Goal: Register for event/course

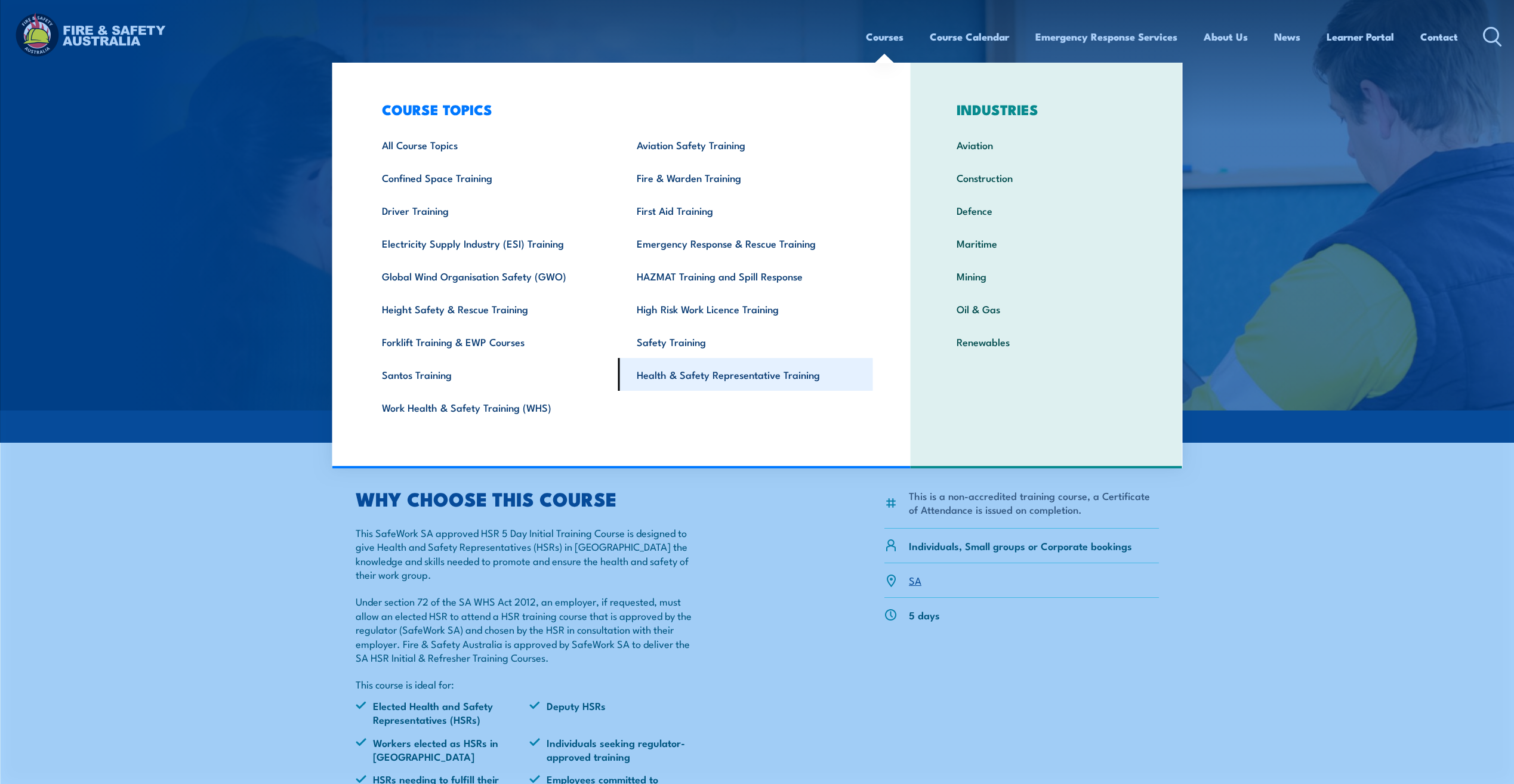
click at [672, 378] on link "Health & Safety Representative Training" at bounding box center [745, 375] width 255 height 33
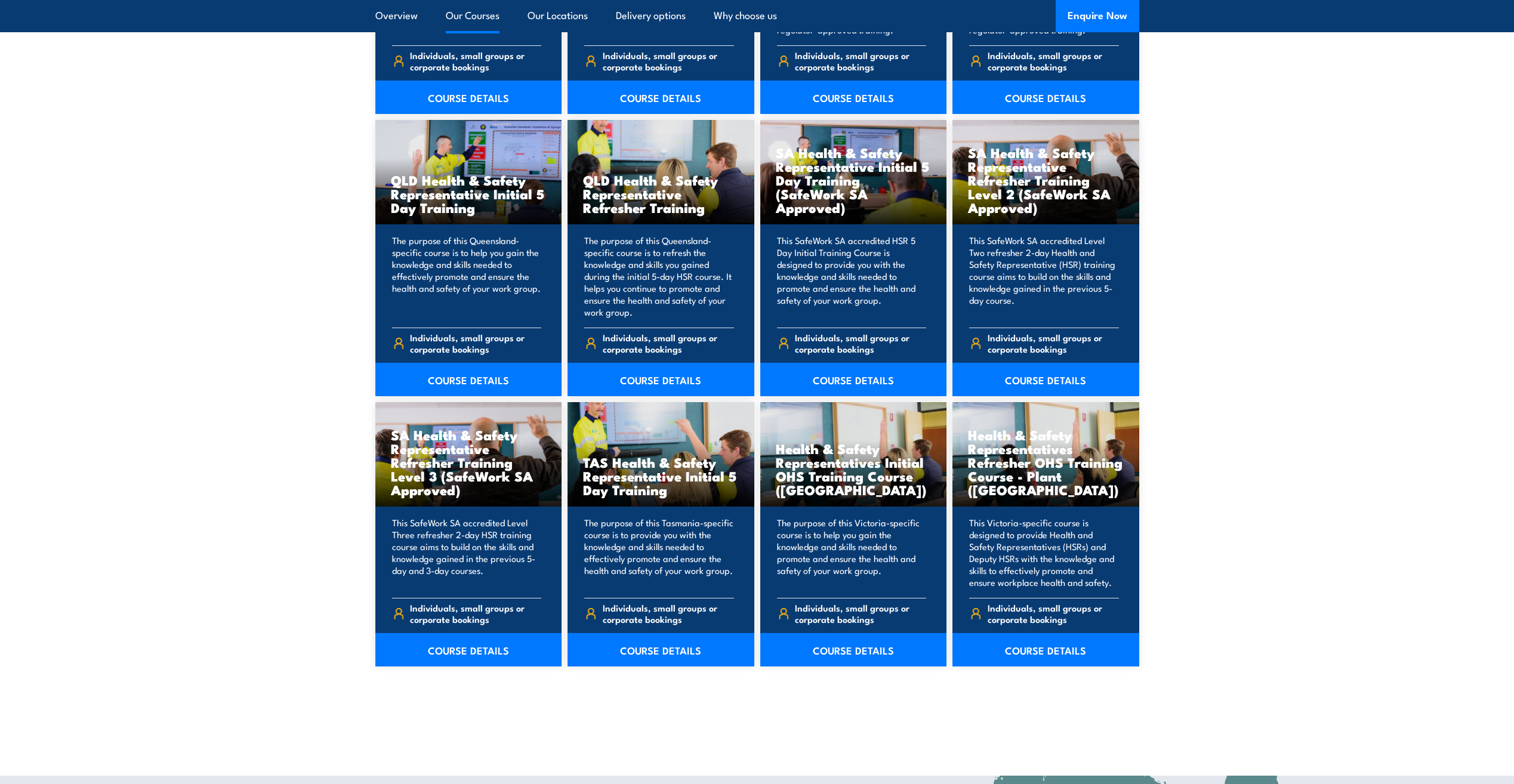
scroll to position [1491, 0]
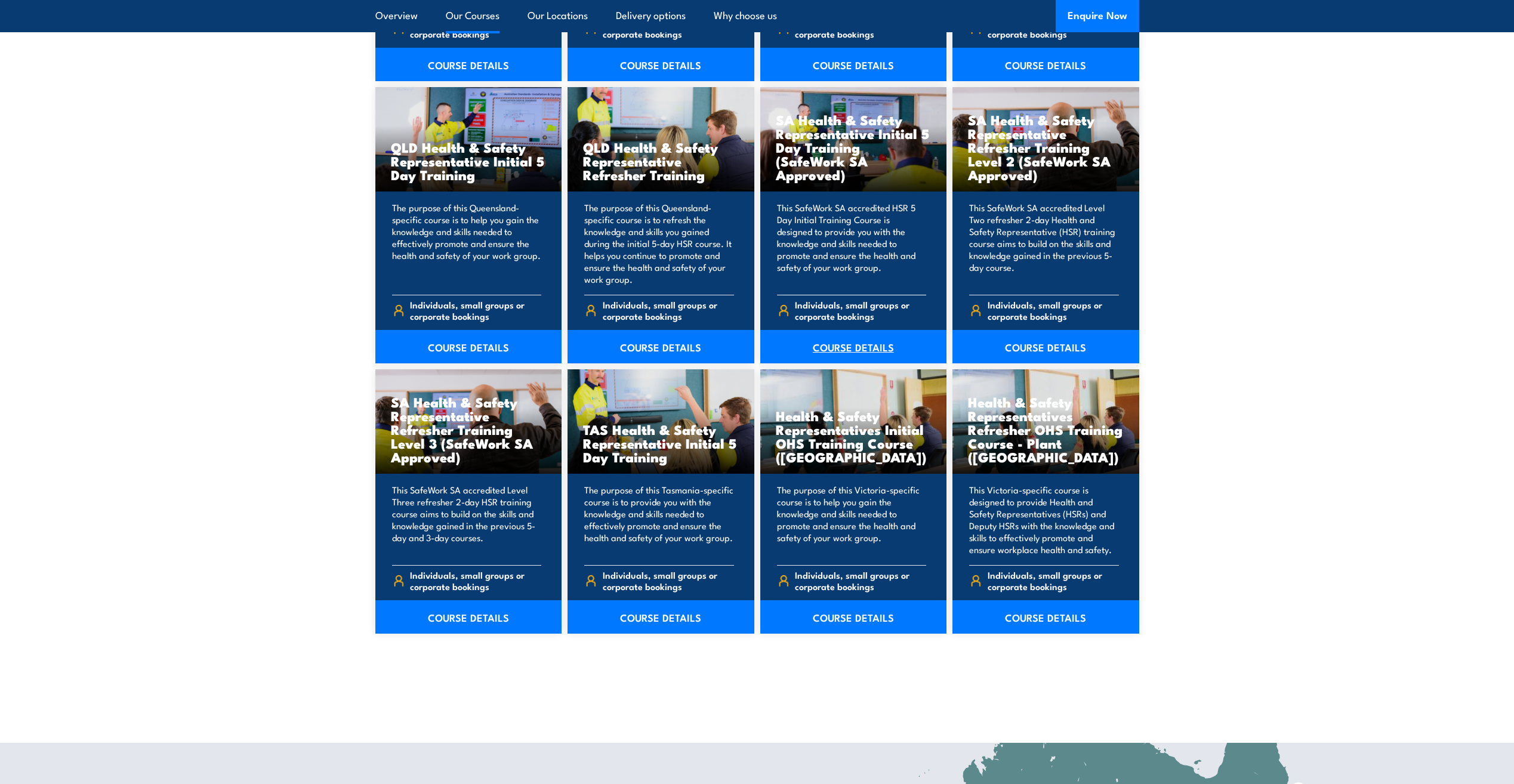
click at [845, 343] on link "COURSE DETAILS" at bounding box center [854, 346] width 187 height 33
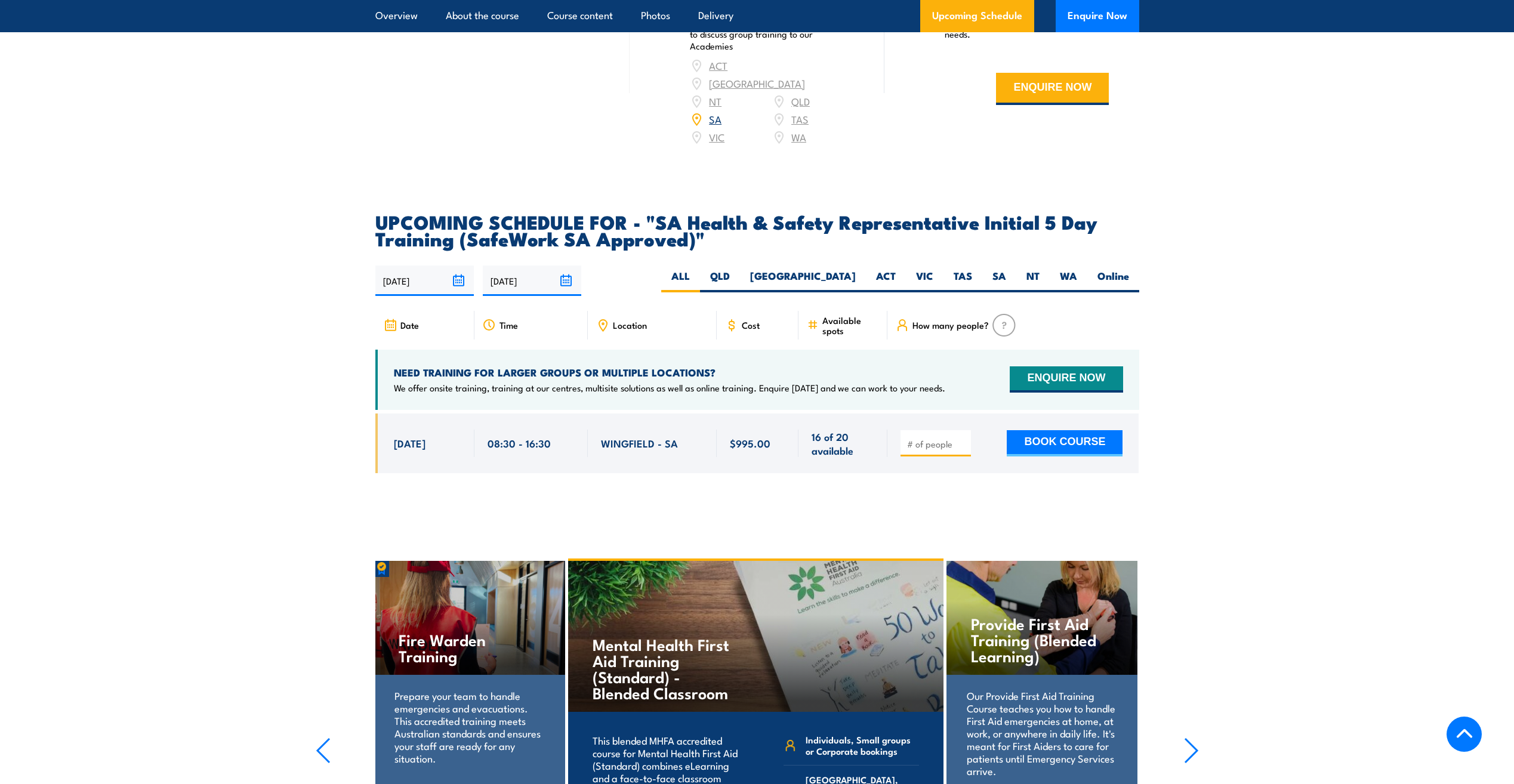
scroll to position [1849, 0]
